Goal: Task Accomplishment & Management: Manage account settings

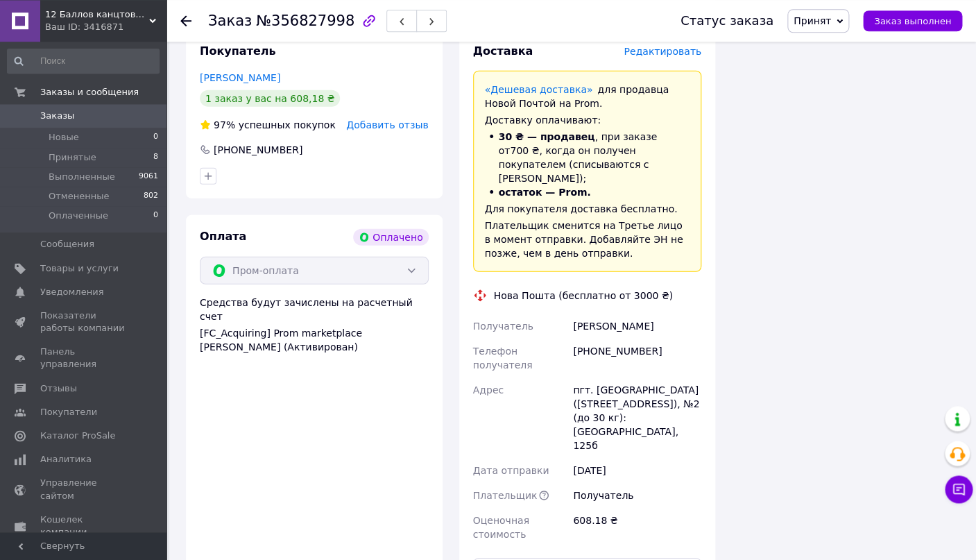
scroll to position [1690, 0]
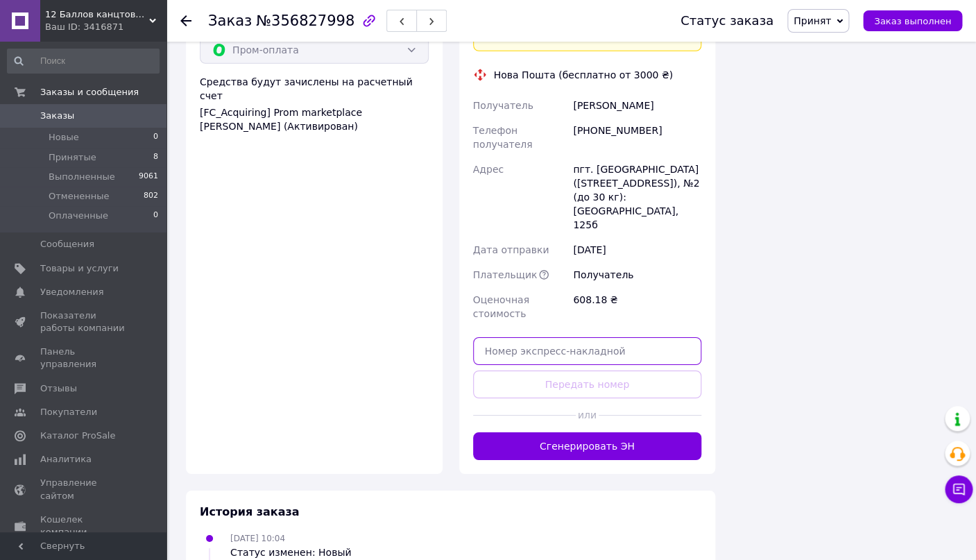
click at [585, 337] on input "text" at bounding box center [587, 351] width 229 height 28
paste input "20451225260825"
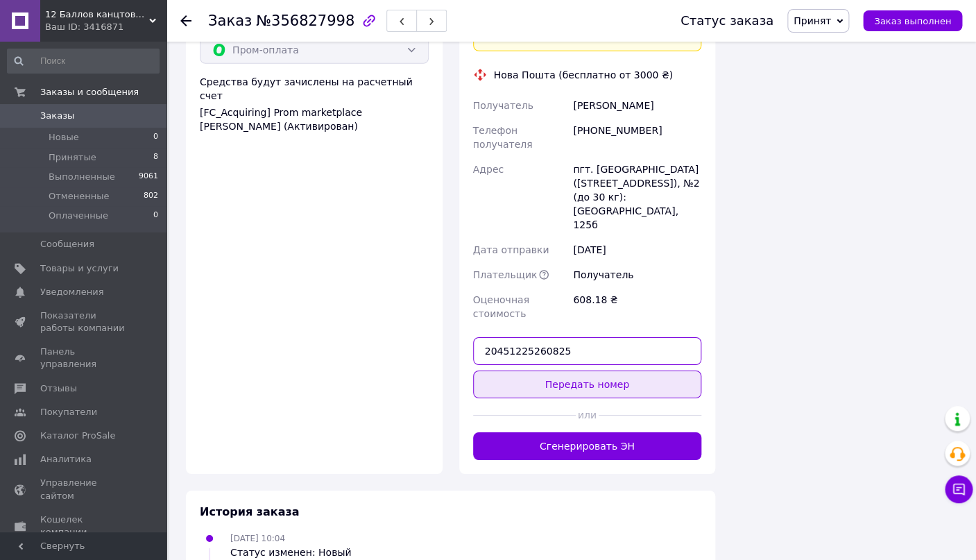
type input "20451225260825"
click at [585, 370] on button "Передать номер" at bounding box center [587, 384] width 229 height 28
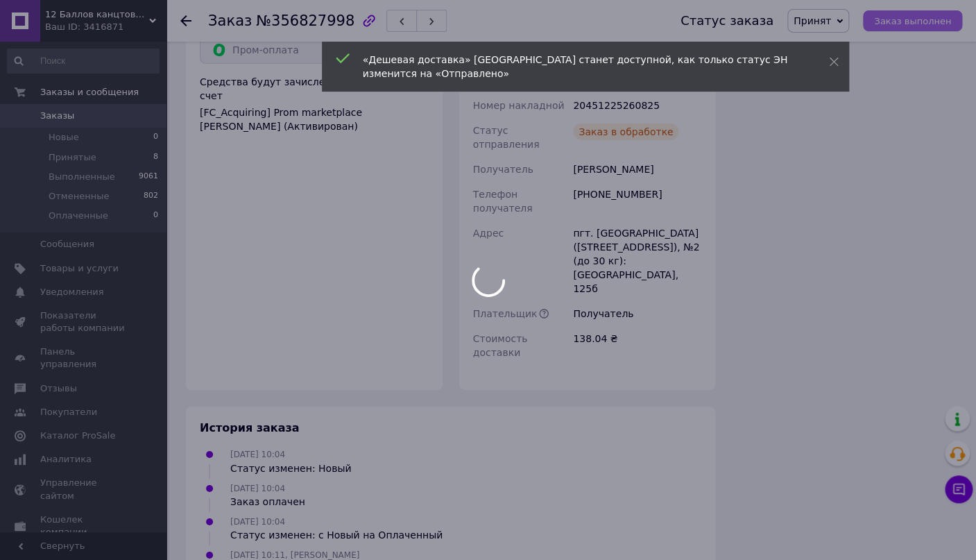
scroll to position [1615, 0]
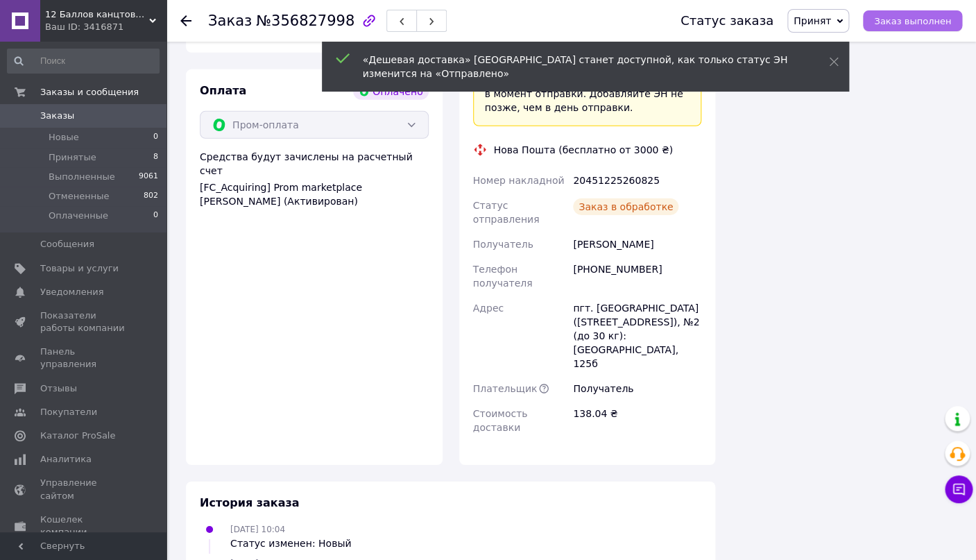
click at [908, 21] on span "Заказ выполнен" at bounding box center [912, 21] width 77 height 10
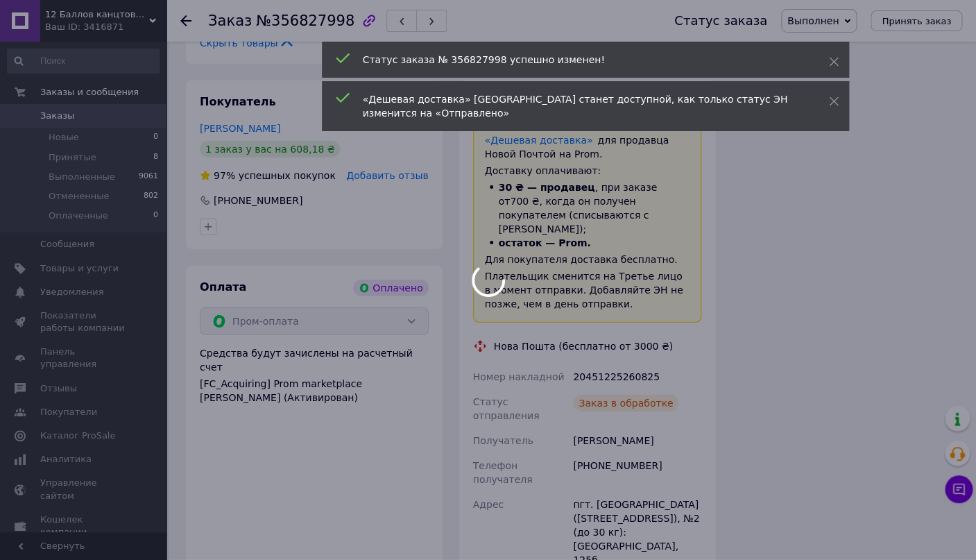
scroll to position [1395, 0]
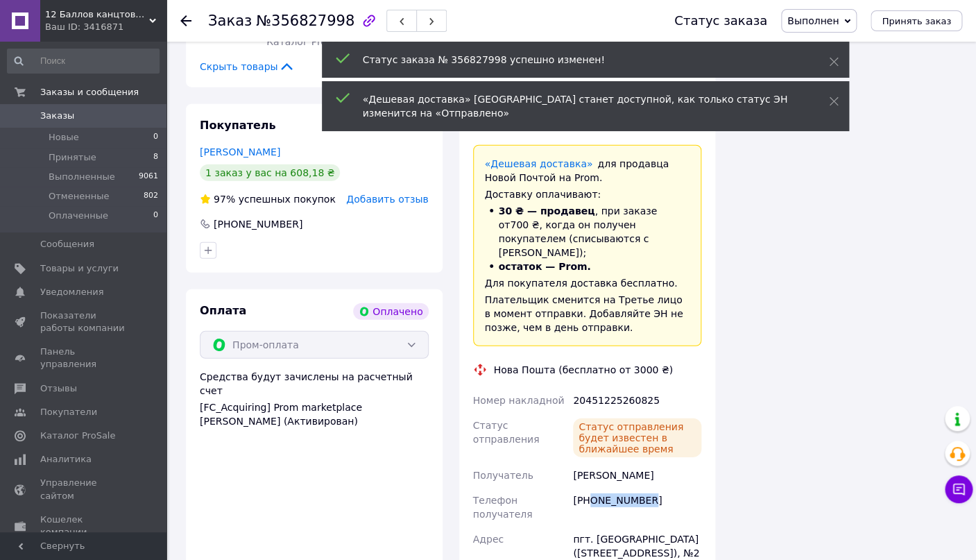
drag, startPoint x: 646, startPoint y: 404, endPoint x: 591, endPoint y: 406, distance: 54.9
click at [591, 488] on div "[PHONE_NUMBER]" at bounding box center [637, 507] width 134 height 39
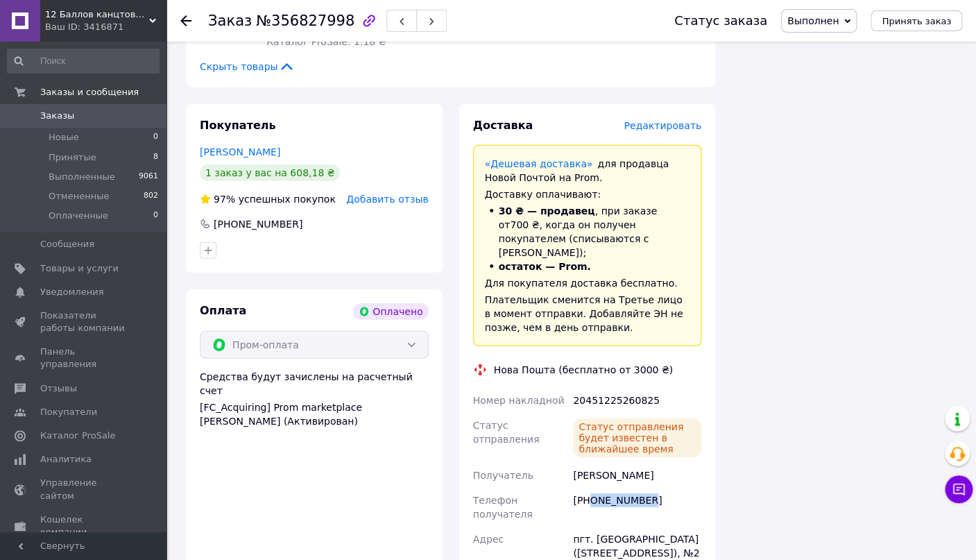
copy div "0989061079"
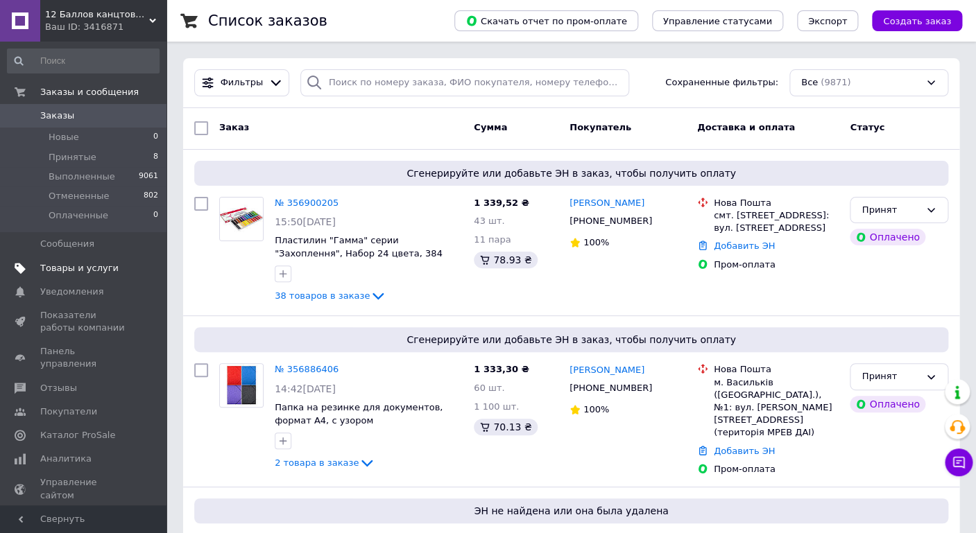
click at [94, 268] on span "Товары и услуги" at bounding box center [79, 268] width 78 height 12
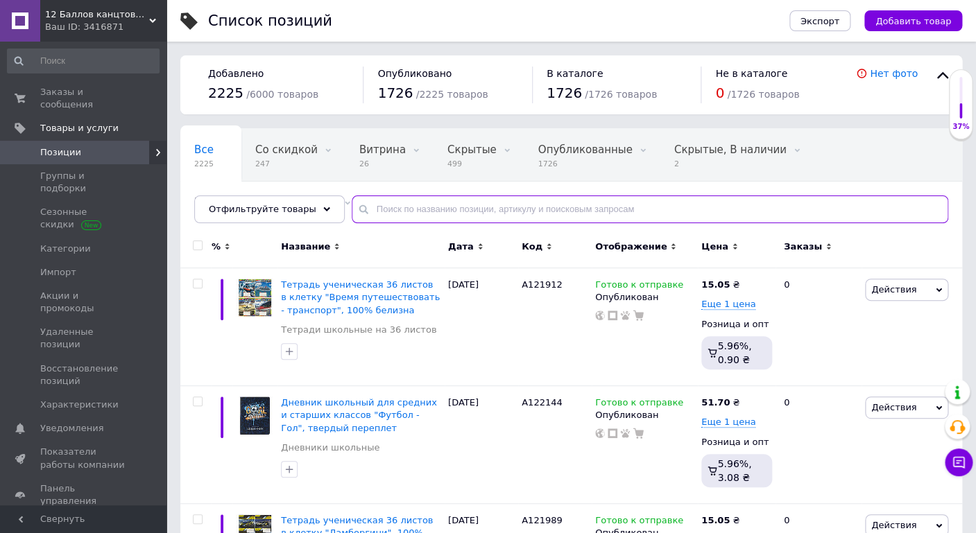
click at [433, 208] on input "text" at bounding box center [650, 210] width 596 height 28
paste input "кн107332"
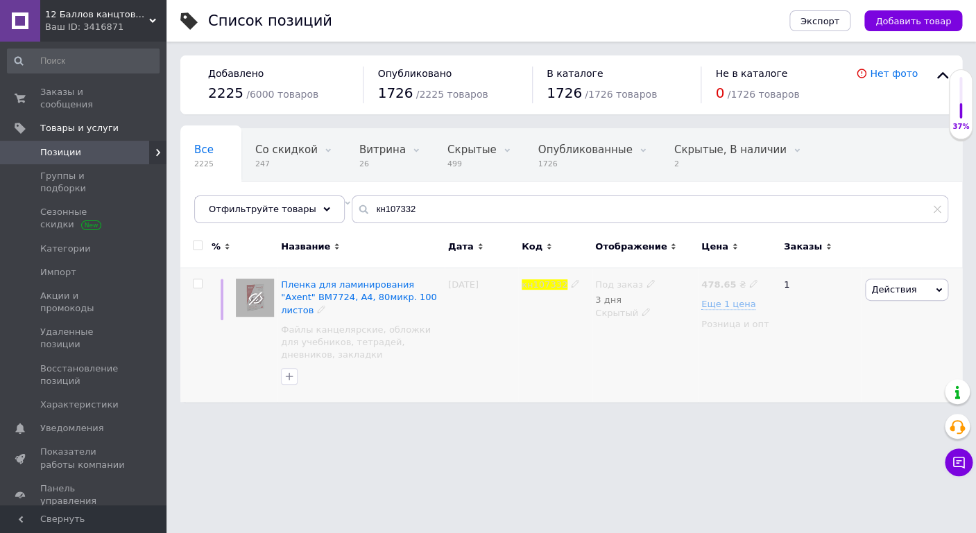
click at [646, 283] on use at bounding box center [650, 284] width 8 height 8
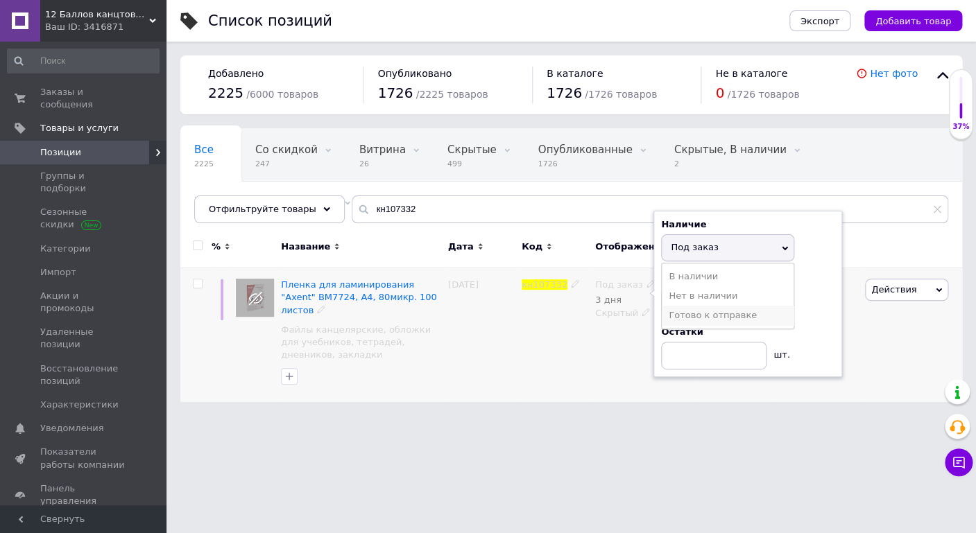
click at [689, 313] on li "Готово к отправке" at bounding box center [728, 315] width 132 height 19
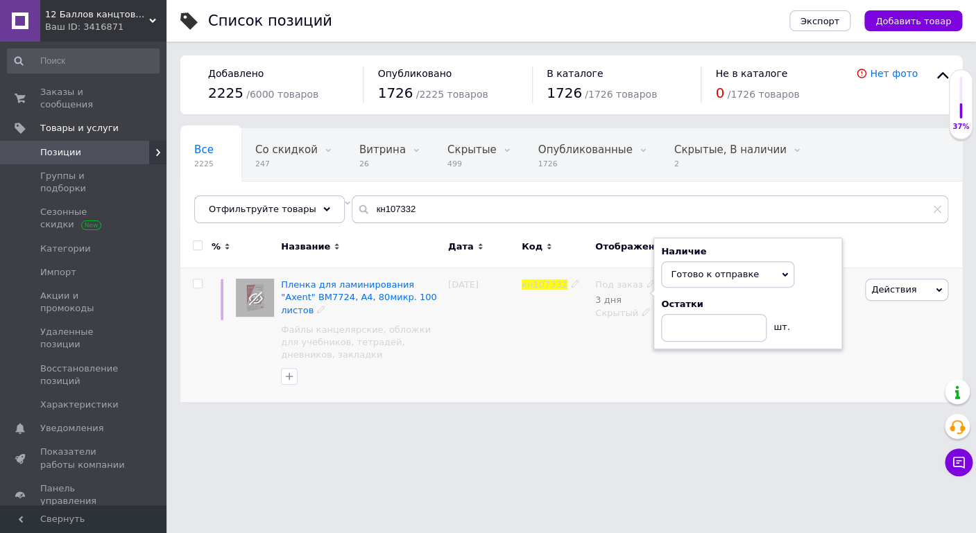
click at [610, 377] on div "Под заказ 3 дня Наличие Готово к отправке В наличии Нет в наличии Под заказ Ост…" at bounding box center [645, 335] width 106 height 135
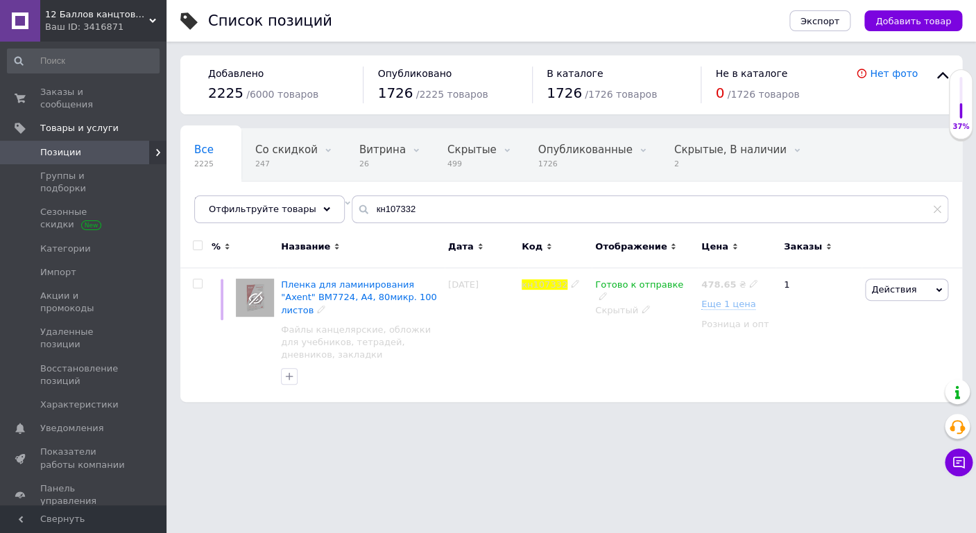
click at [641, 305] on icon at bounding box center [645, 309] width 8 height 8
click at [637, 327] on li "Опубликован" at bounding box center [641, 336] width 104 height 19
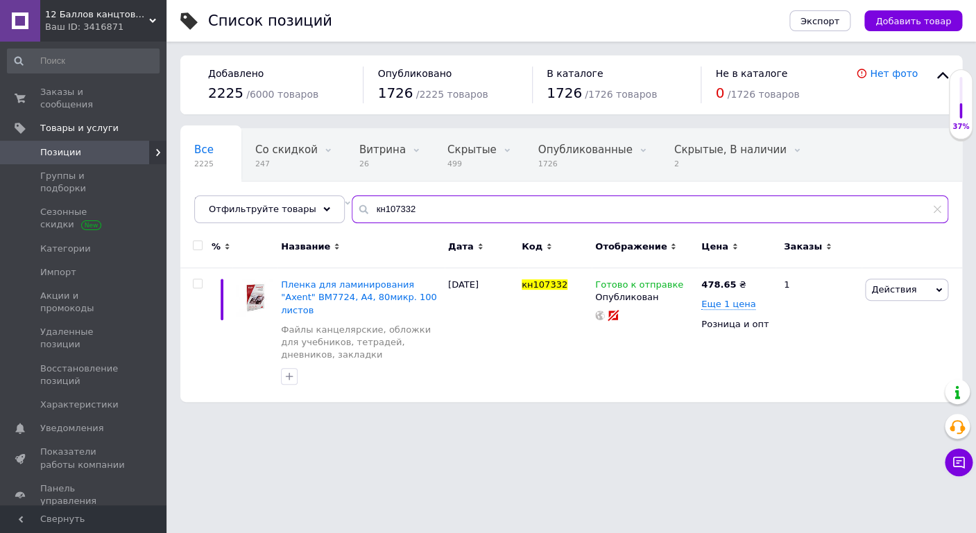
drag, startPoint x: 432, startPoint y: 207, endPoint x: 255, endPoint y: 189, distance: 177.7
click at [352, 196] on input "кн107332" at bounding box center [650, 210] width 596 height 28
paste input "244398"
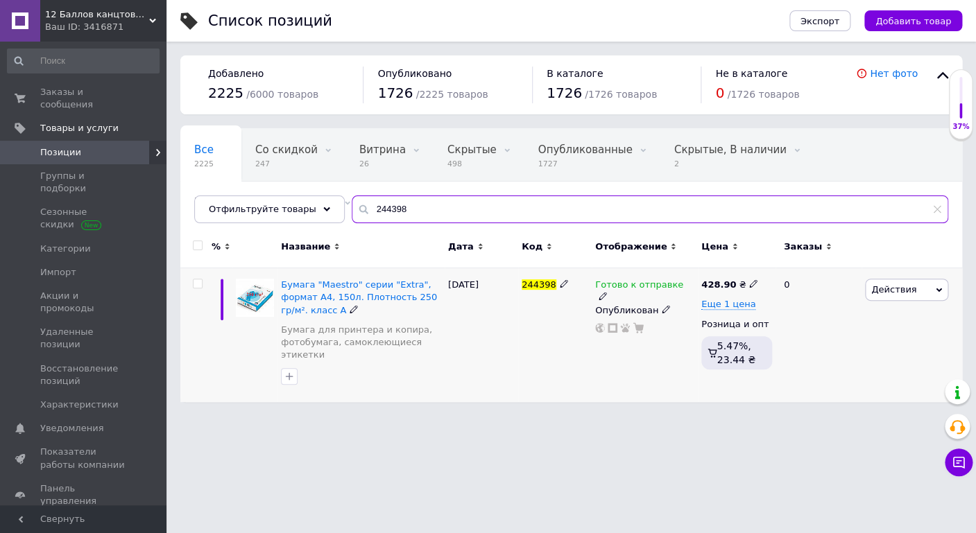
type input "244398"
click at [607, 291] on span at bounding box center [602, 296] width 8 height 10
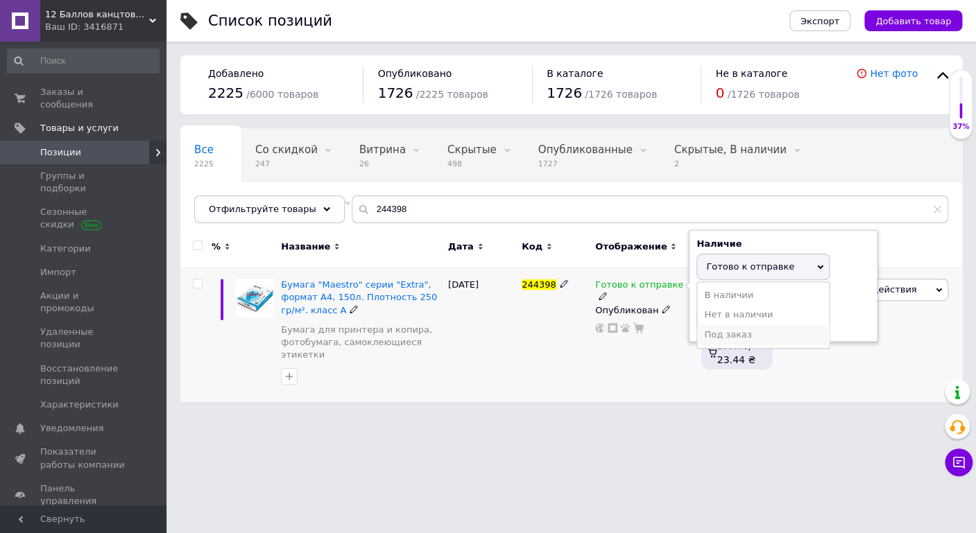
click at [735, 332] on li "Под заказ" at bounding box center [763, 334] width 132 height 19
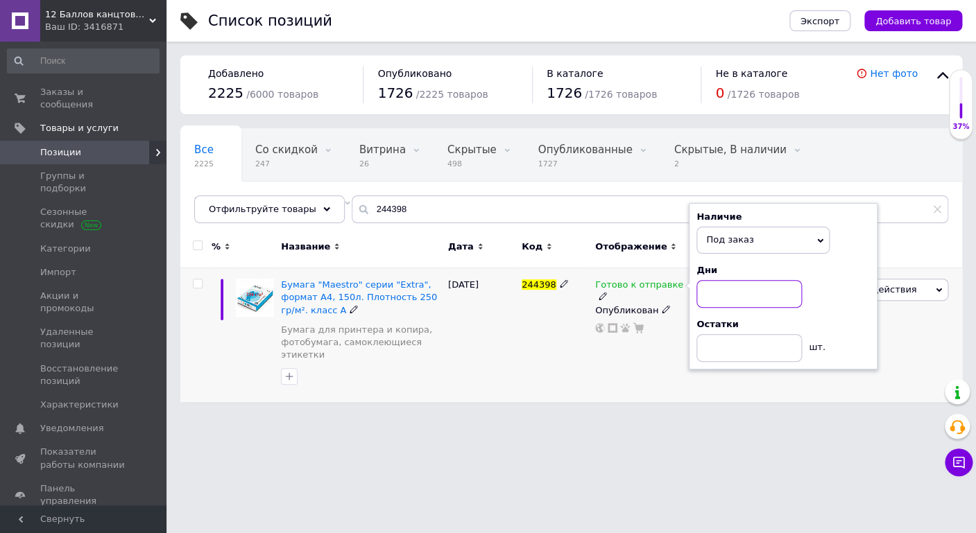
click at [725, 295] on input at bounding box center [748, 294] width 105 height 28
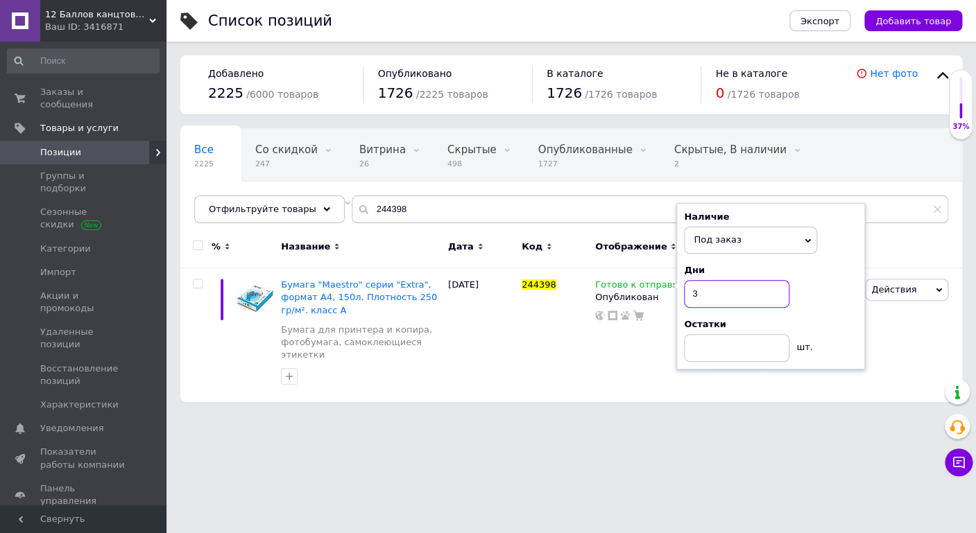
type input "3"
click at [602, 416] on html "12 Баллов канцтовары оптом и в розницу Ваш ID: 3416871 Сайт 12 Баллов канцтовар…" at bounding box center [488, 208] width 976 height 416
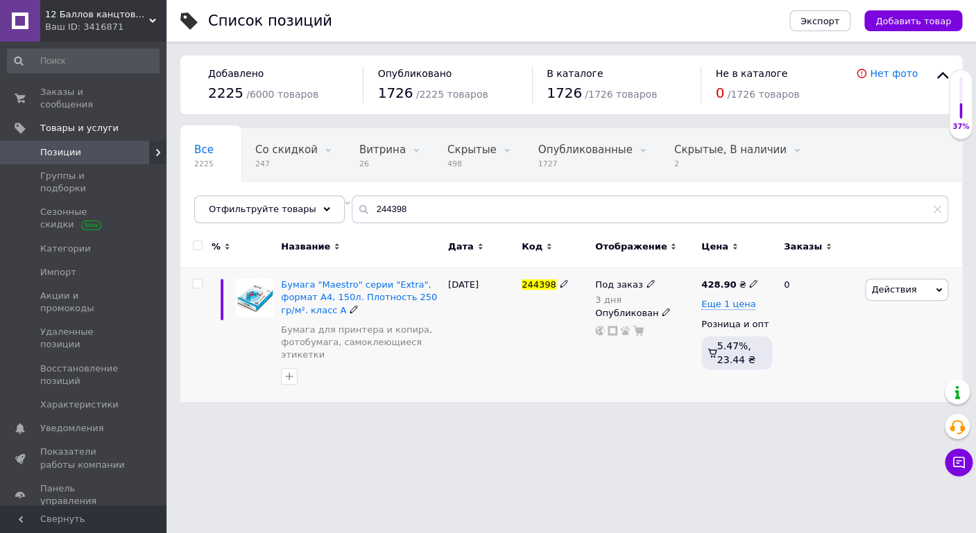
click at [662, 310] on icon at bounding box center [666, 312] width 8 height 8
click at [640, 336] on li "Скрытый" at bounding box center [641, 339] width 104 height 19
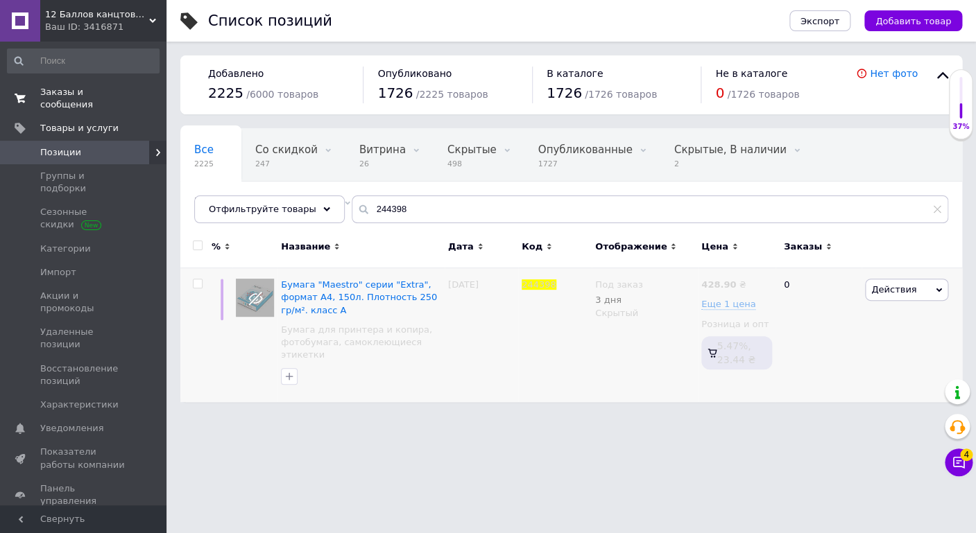
click at [71, 92] on span "Заказы и сообщения" at bounding box center [84, 98] width 88 height 25
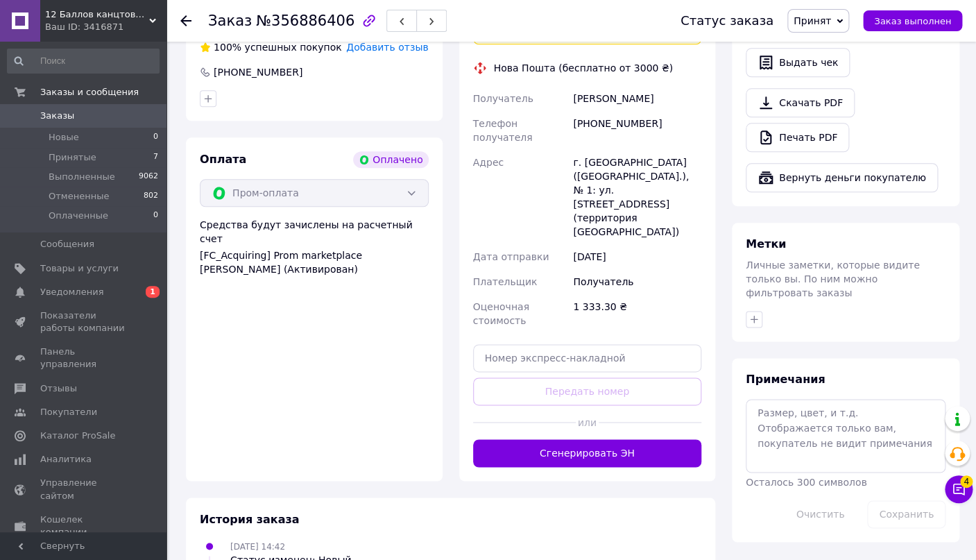
scroll to position [656, 0]
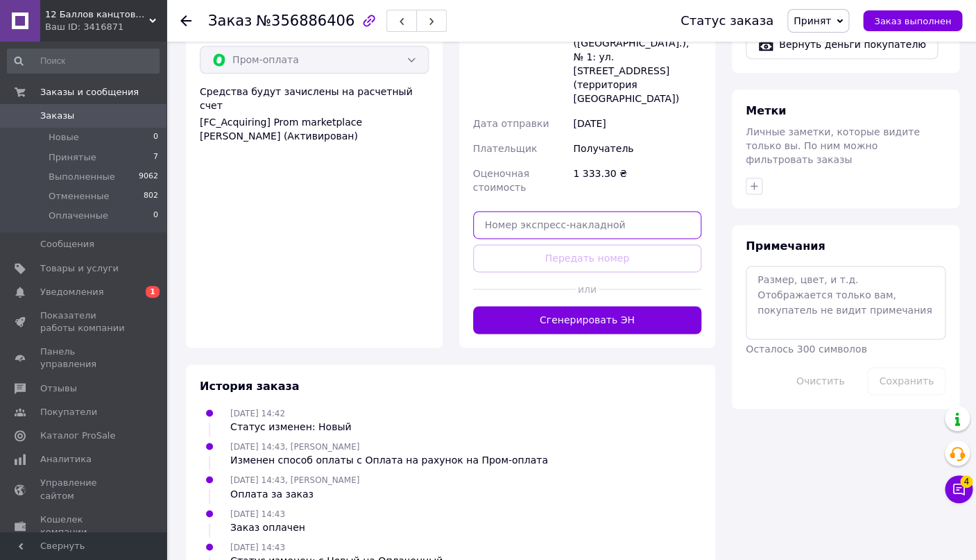
click at [589, 211] on input "text" at bounding box center [587, 225] width 229 height 28
paste input "20451225315527"
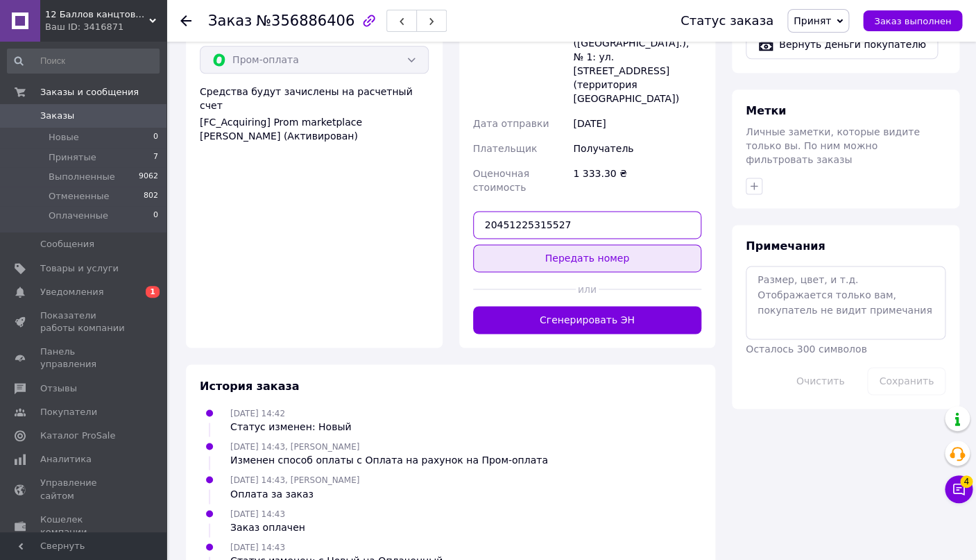
type input "20451225315527"
click at [592, 244] on button "Передать номер" at bounding box center [587, 258] width 229 height 28
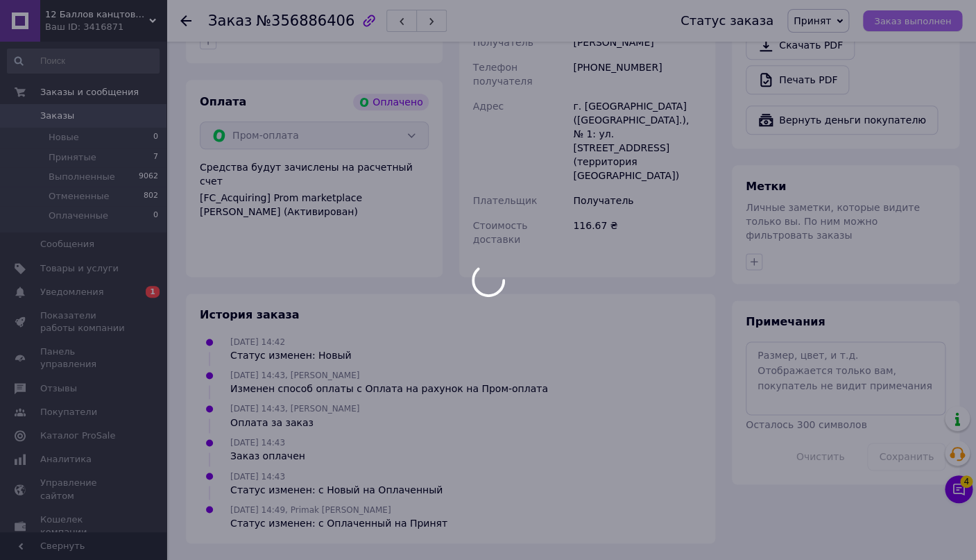
scroll to position [523, 0]
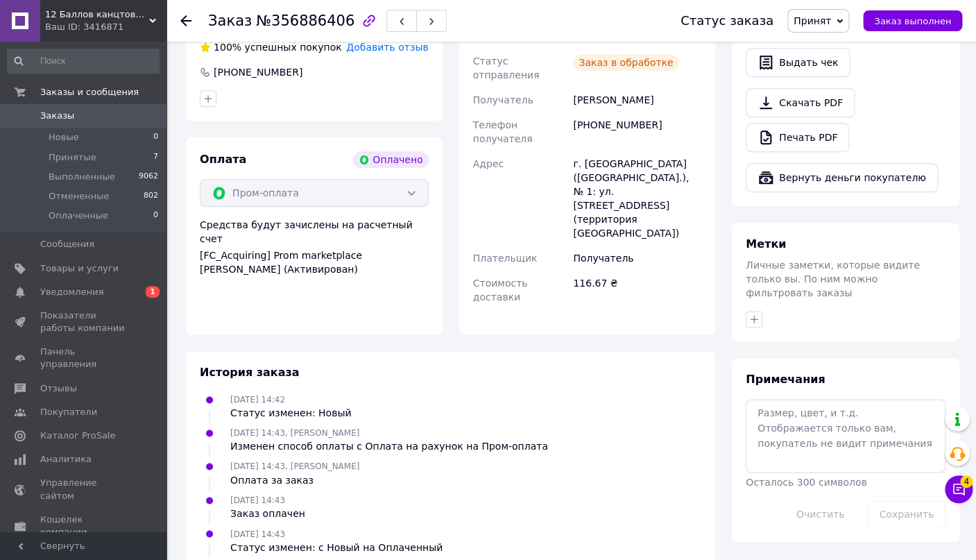
click at [918, 18] on span "Заказ выполнен" at bounding box center [912, 21] width 77 height 10
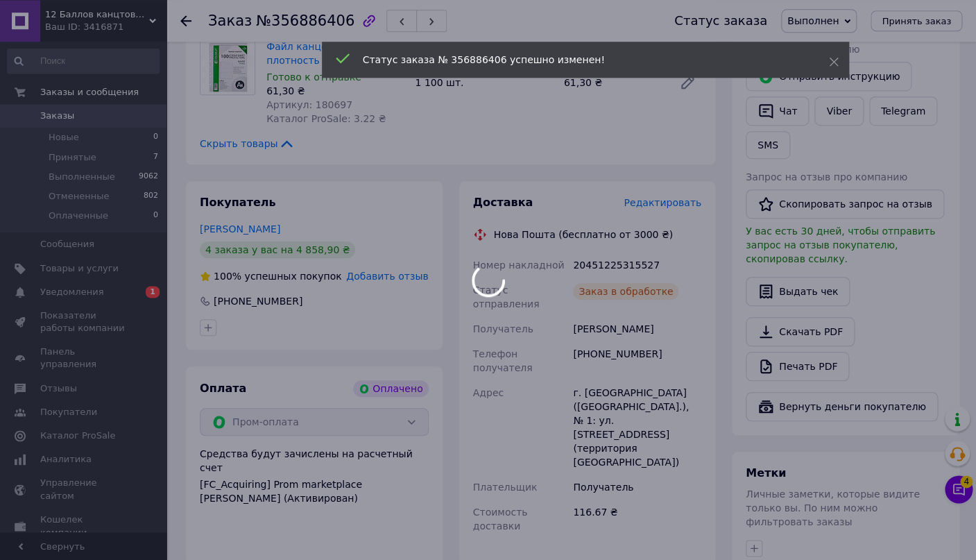
scroll to position [230, 0]
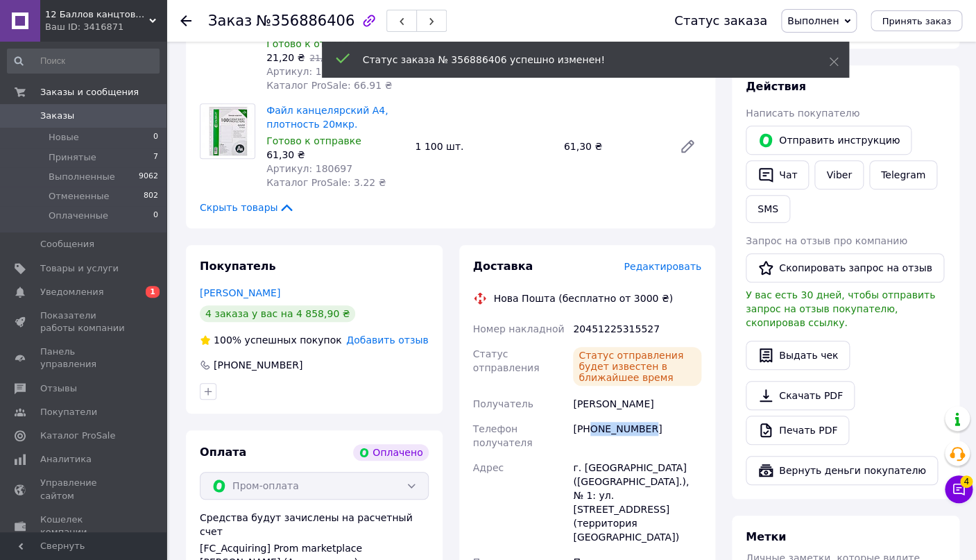
drag, startPoint x: 651, startPoint y: 434, endPoint x: 589, endPoint y: 431, distance: 61.8
click at [589, 431] on div "[PHONE_NUMBER]" at bounding box center [637, 435] width 134 height 39
copy div "0983107447"
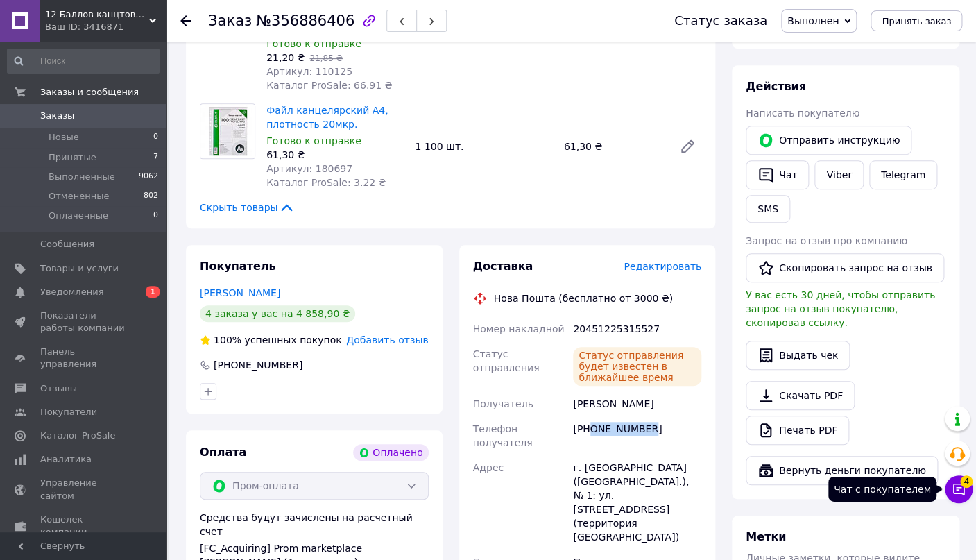
click at [962, 483] on span "4" at bounding box center [966, 481] width 12 height 12
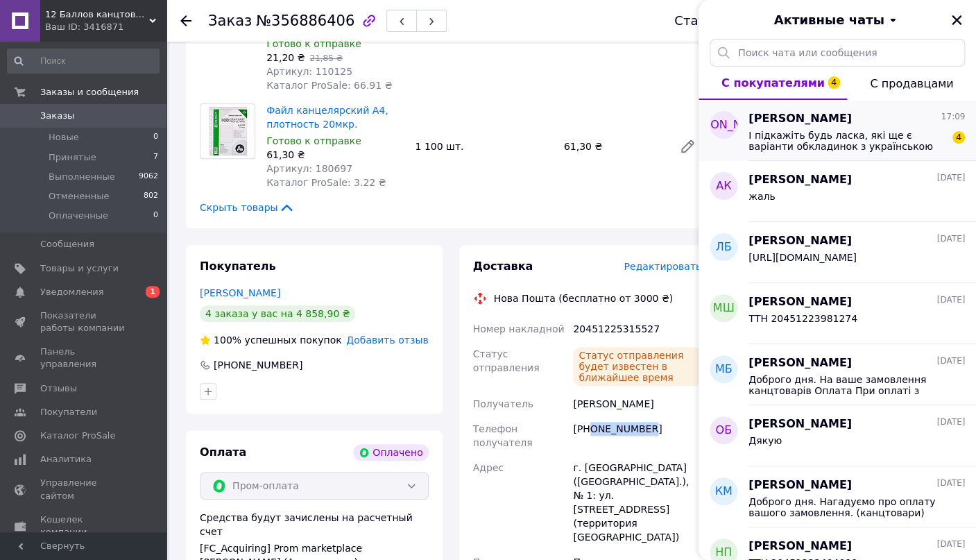
click at [813, 132] on span "І підкажіть будь ласка, які ще є варіанти обкладинок з українською символікою?" at bounding box center [846, 141] width 197 height 22
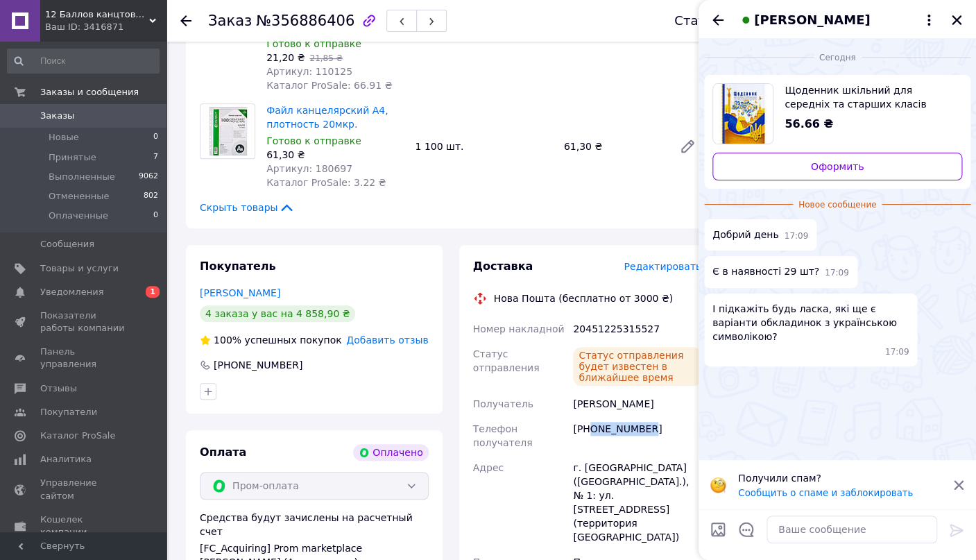
click at [833, 104] on span "Щоденник шкільний для середніх та старших класів "Україна Київ", тверда обклади…" at bounding box center [867, 97] width 166 height 28
click at [836, 526] on textarea at bounding box center [851, 529] width 171 height 28
paste textarea "Доброго дня. Так 29 шт зараз є в наявності. Усі щоденники"
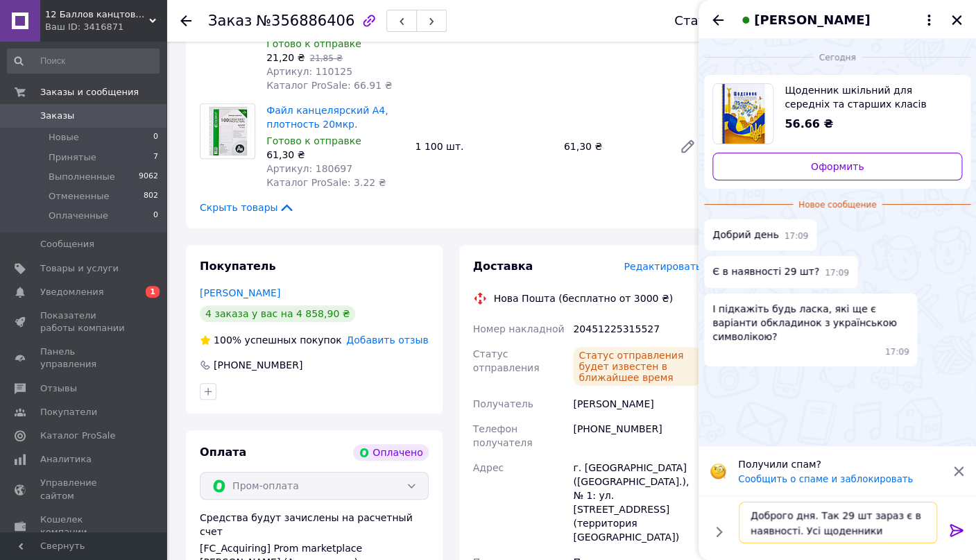
type textarea "Доброго дня. Так 29 шт зараз є в наявності. Усі щоденники"
click at [891, 539] on textarea "Доброго дня. Так 29 шт зараз є в наявності. Усі щоденники" at bounding box center [838, 522] width 198 height 42
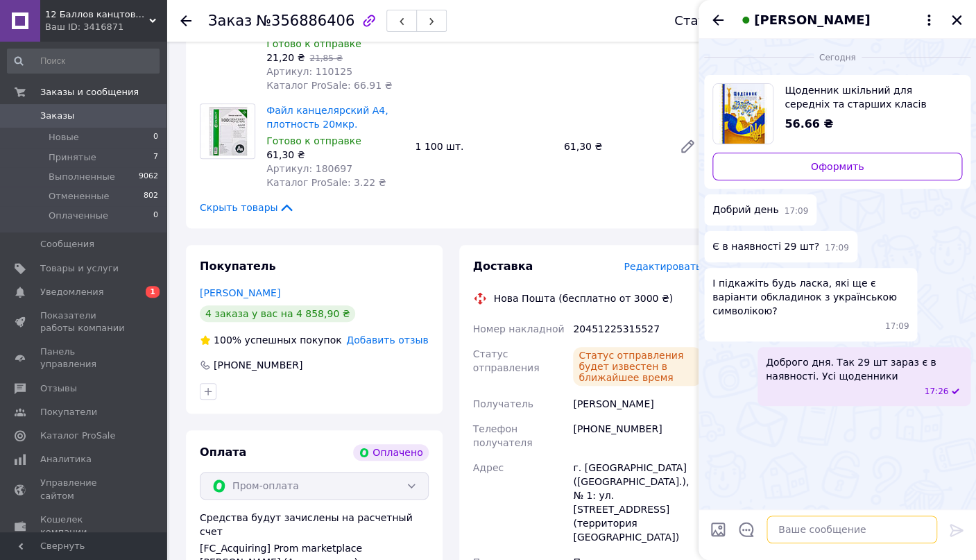
click at [872, 531] on textarea at bounding box center [851, 529] width 171 height 28
paste textarea "https://12ballov.com.ua/ua/g92784010-dnevniki-shkolnye"
type textarea "https://12ballov.com.ua/ua/g92784010-dnevniki-shkolnye"
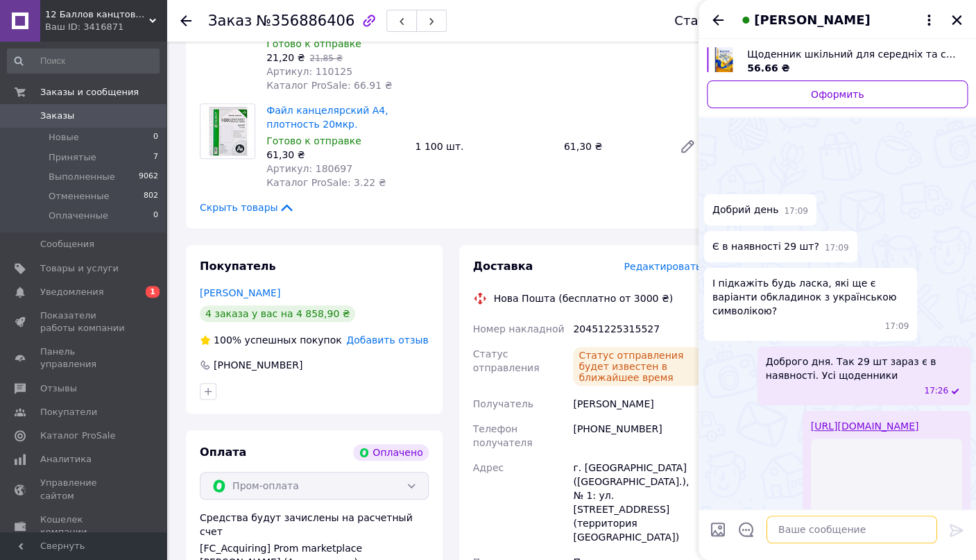
scroll to position [123, 0]
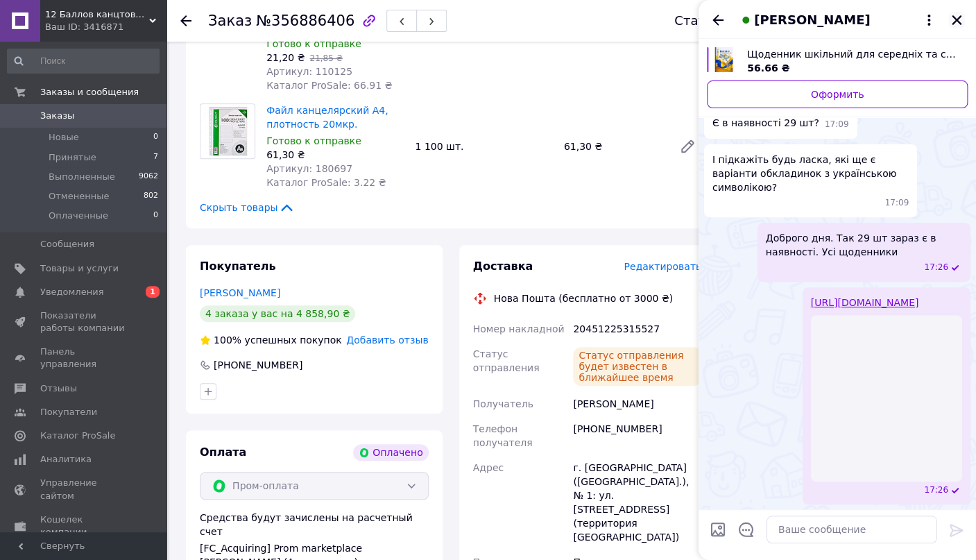
click at [951, 15] on icon "Закрыть" at bounding box center [956, 20] width 12 height 12
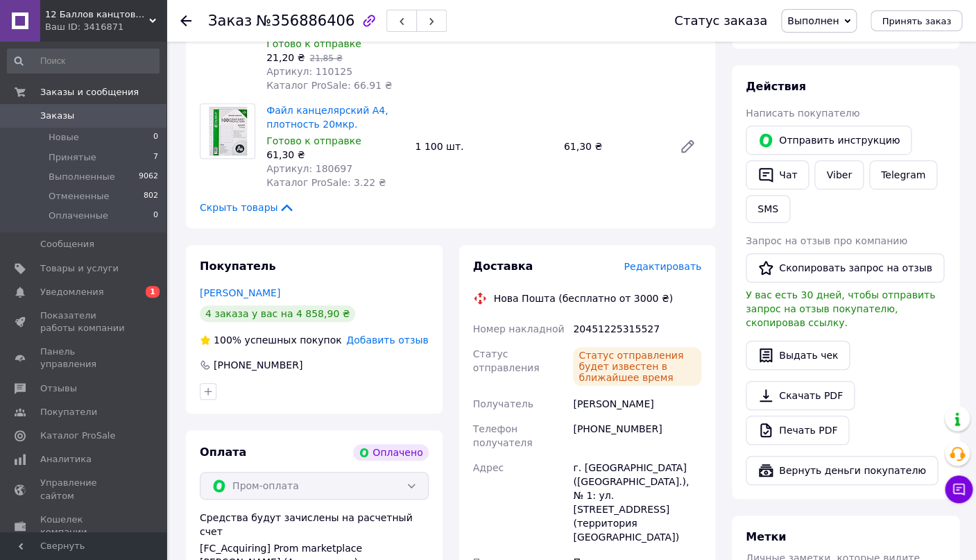
click at [705, 237] on div "Заказ с приложения Оплачено 12.08.2025 | 14:42 Товары в заказе (2) - 3% Папка н…" at bounding box center [451, 404] width 546 height 1067
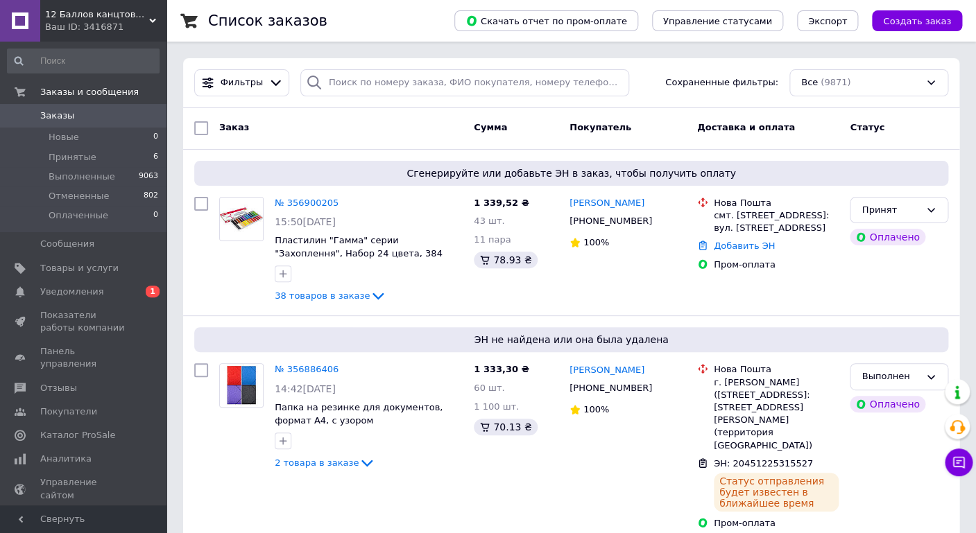
scroll to position [612, 0]
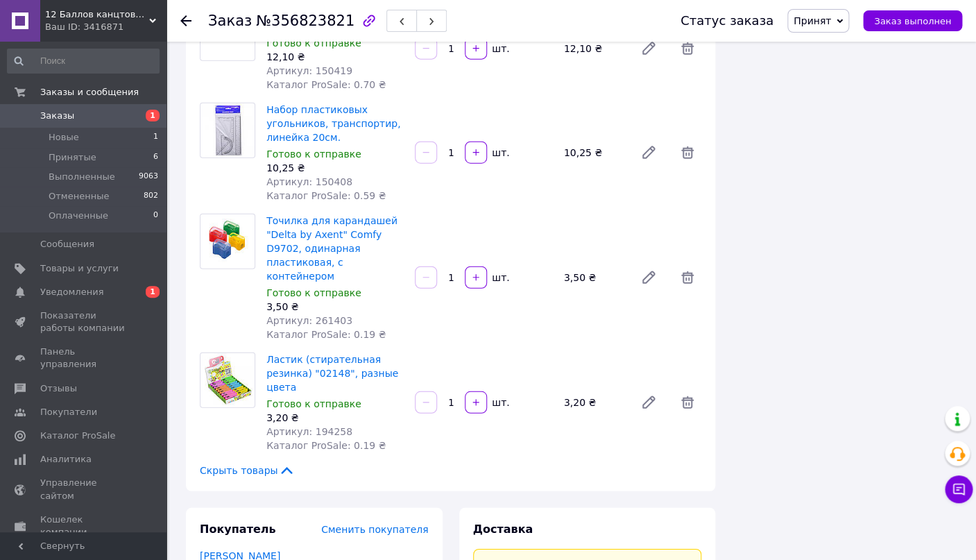
scroll to position [1745, 0]
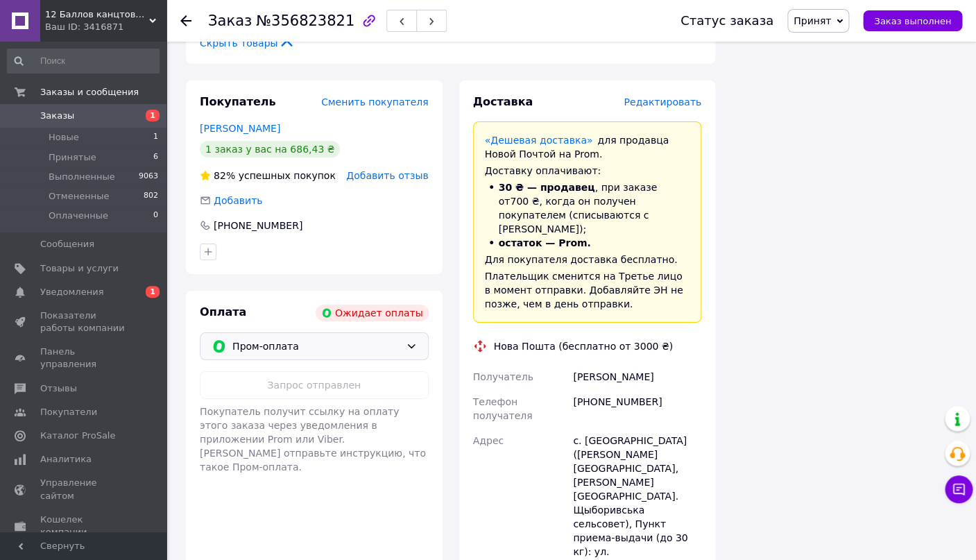
click at [313, 338] on span "Пром-оплата" at bounding box center [316, 345] width 168 height 15
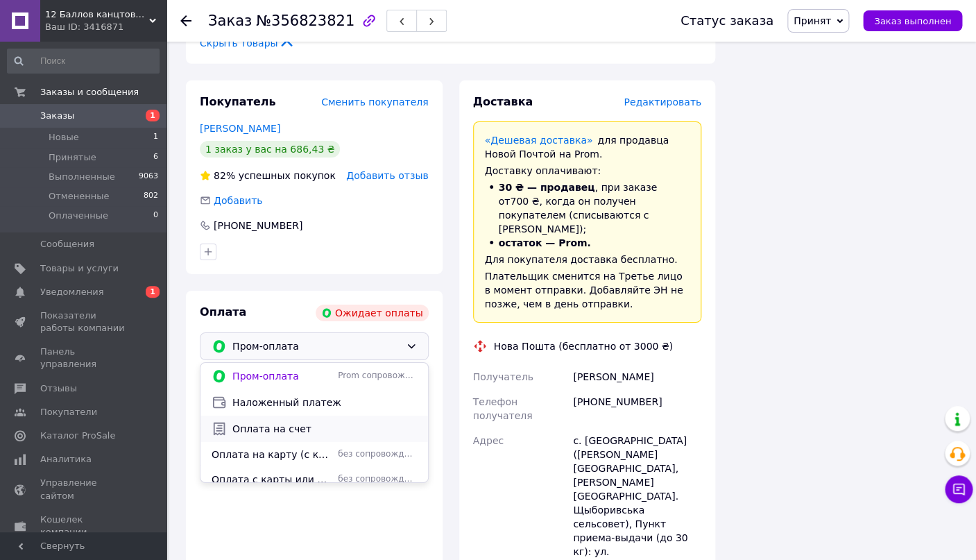
click at [262, 422] on span "Оплата на счет" at bounding box center [324, 429] width 184 height 14
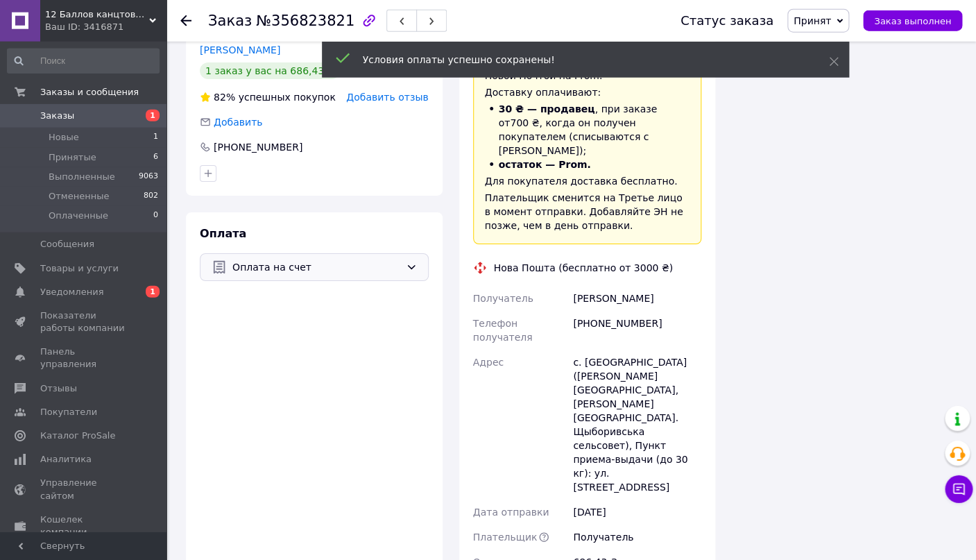
scroll to position [1965, 0]
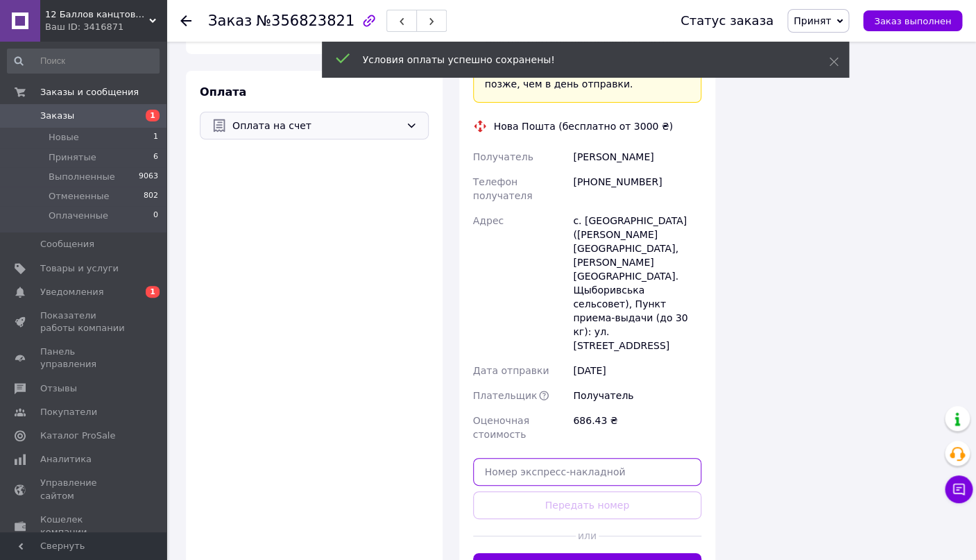
click at [558, 458] on input "text" at bounding box center [587, 472] width 229 height 28
paste input "20451225327534"
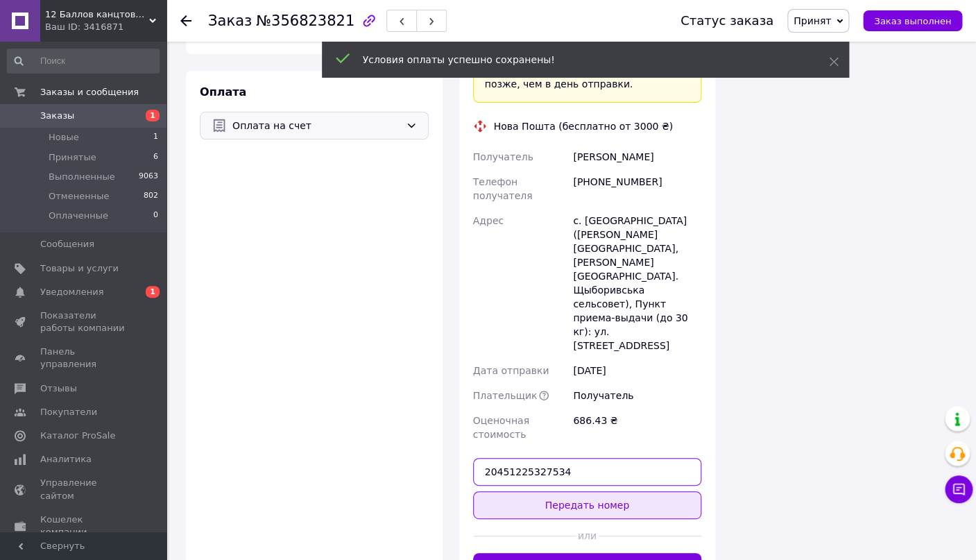
type input "20451225327534"
click at [554, 491] on button "Передать номер" at bounding box center [587, 505] width 229 height 28
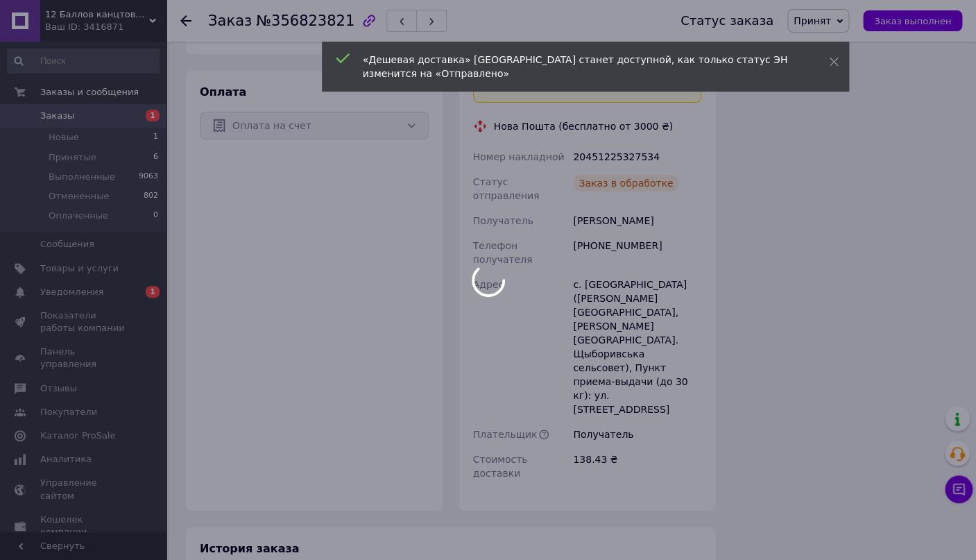
scroll to position [1913, 0]
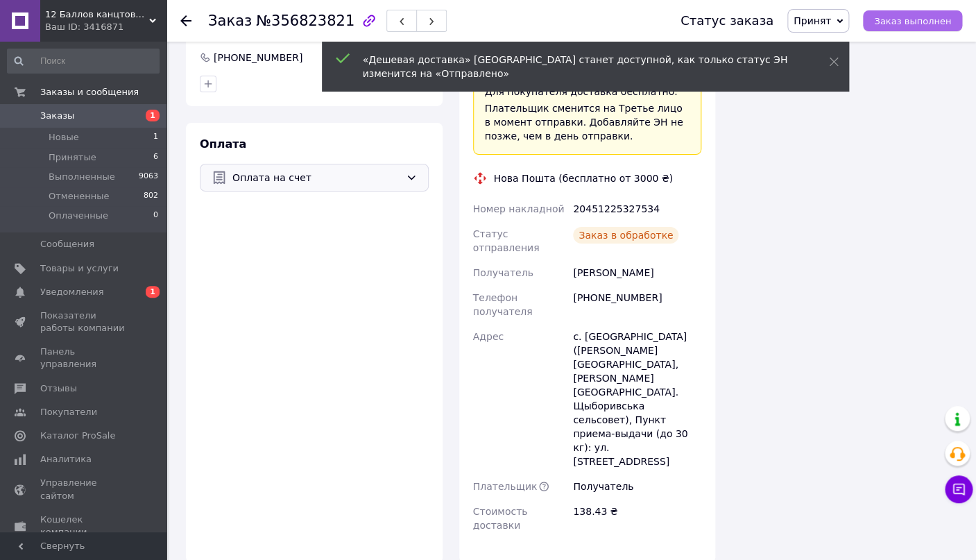
click at [908, 24] on span "Заказ выполнен" at bounding box center [912, 21] width 77 height 10
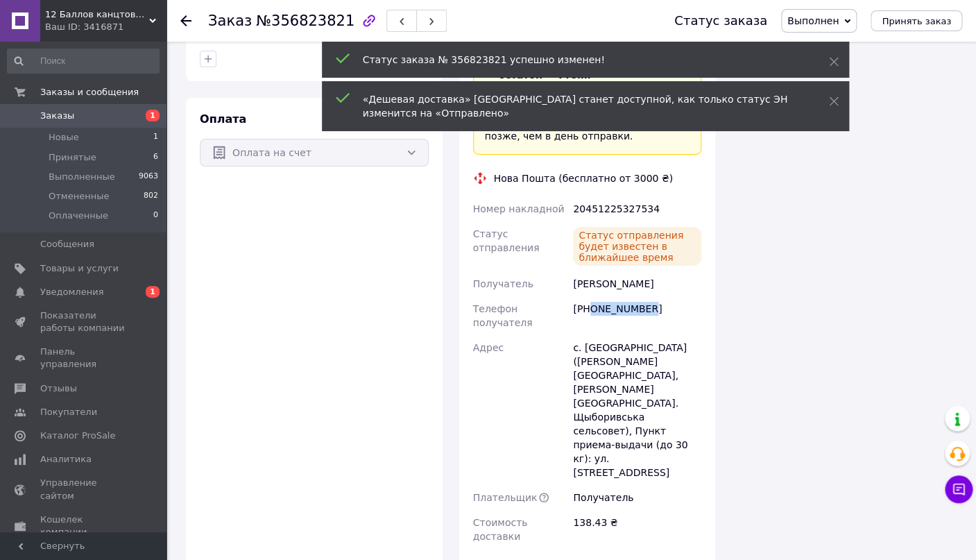
drag, startPoint x: 644, startPoint y: 200, endPoint x: 589, endPoint y: 203, distance: 54.9
click at [589, 296] on div "[PHONE_NUMBER]" at bounding box center [637, 315] width 134 height 39
copy div "0683303691"
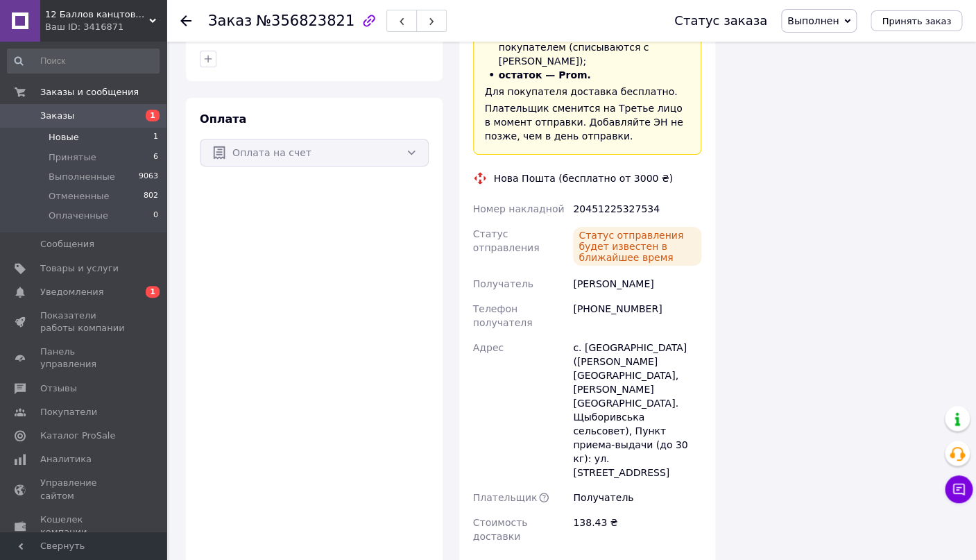
click at [62, 136] on span "Новые" at bounding box center [64, 137] width 31 height 12
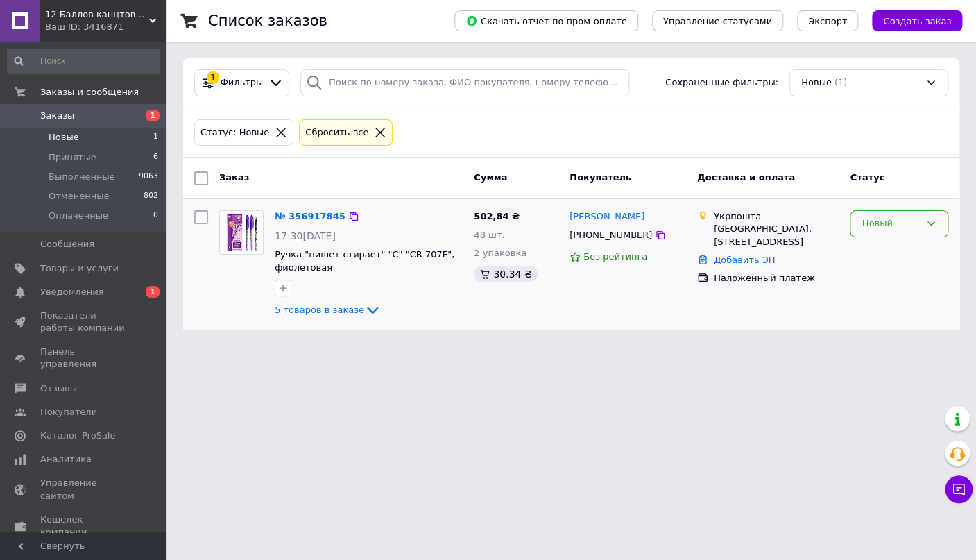
click at [893, 226] on div "Новый" at bounding box center [890, 223] width 58 height 15
click at [881, 246] on li "Принят" at bounding box center [898, 253] width 97 height 26
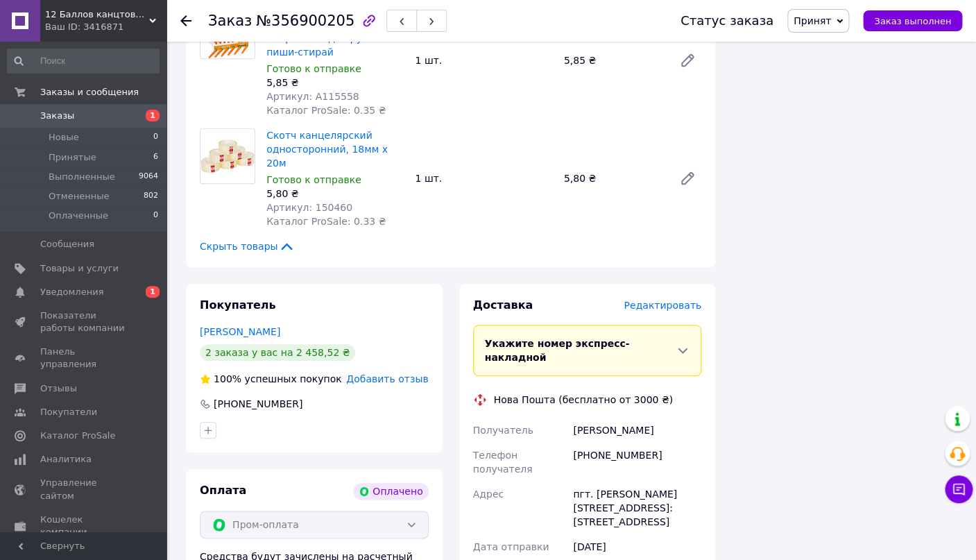
scroll to position [4174, 0]
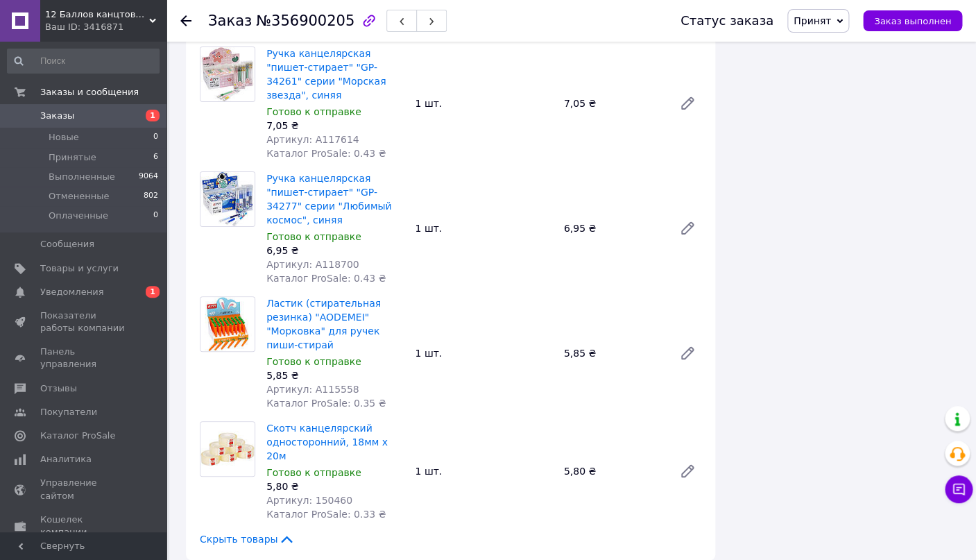
drag, startPoint x: 655, startPoint y: 428, endPoint x: 591, endPoint y: 432, distance: 64.6
copy div "0663832757"
click at [112, 293] on span "Уведомления" at bounding box center [84, 292] width 88 height 12
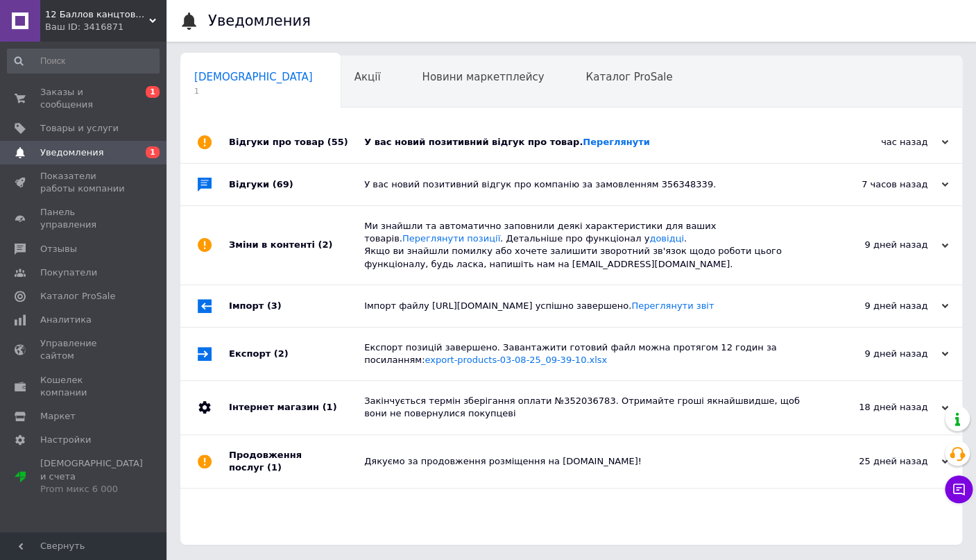
click at [461, 144] on div "У вас новий позитивний відгук про товар. [GEOGRAPHIC_DATA]" at bounding box center [586, 142] width 445 height 12
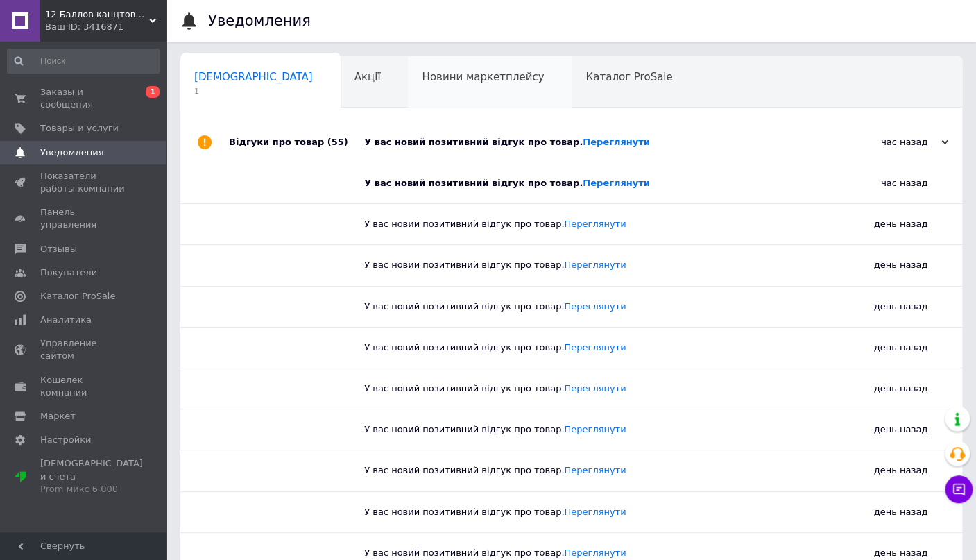
click at [422, 80] on span "Новини маркетплейсу" at bounding box center [483, 77] width 122 height 12
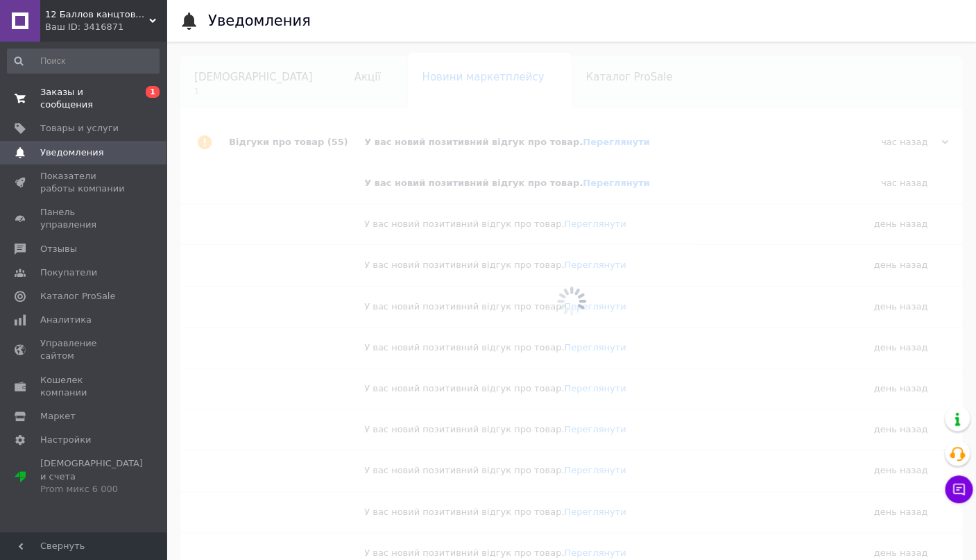
click at [110, 88] on span "Заказы и сообщения" at bounding box center [84, 98] width 88 height 25
